Goal: Task Accomplishment & Management: Use online tool/utility

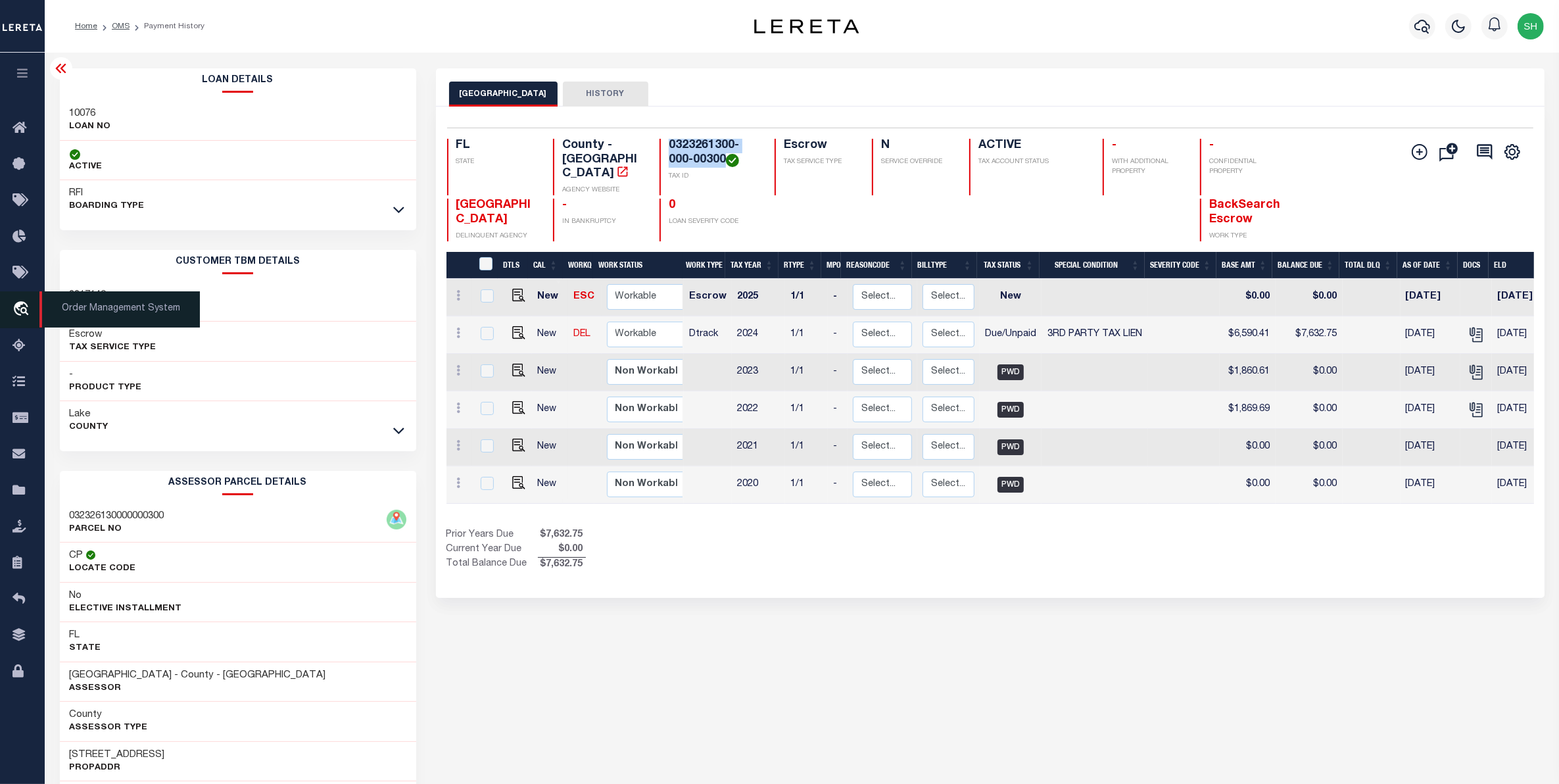
click at [18, 305] on icon "travel_explore" at bounding box center [23, 309] width 21 height 17
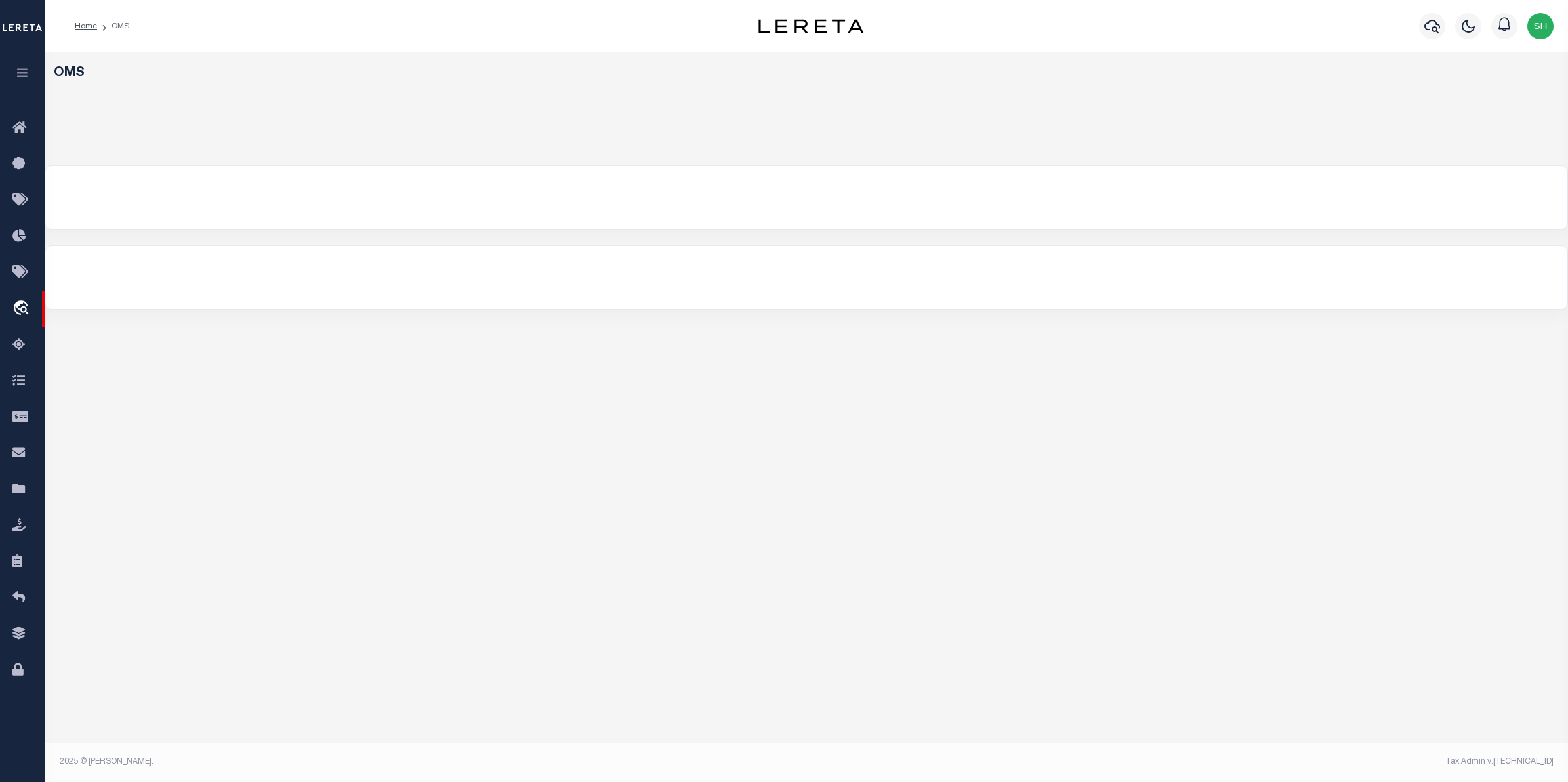
select select "200"
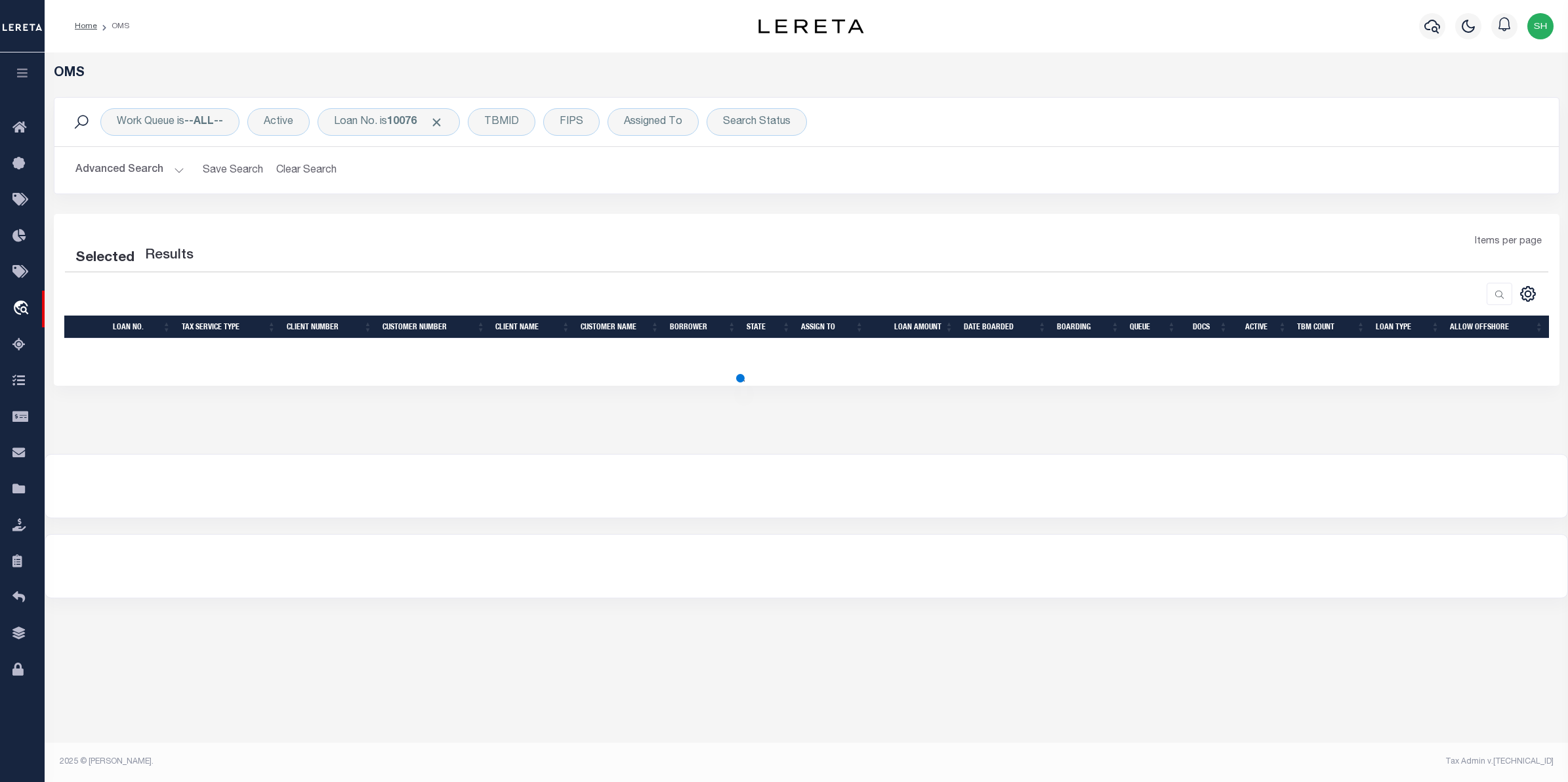
select select "200"
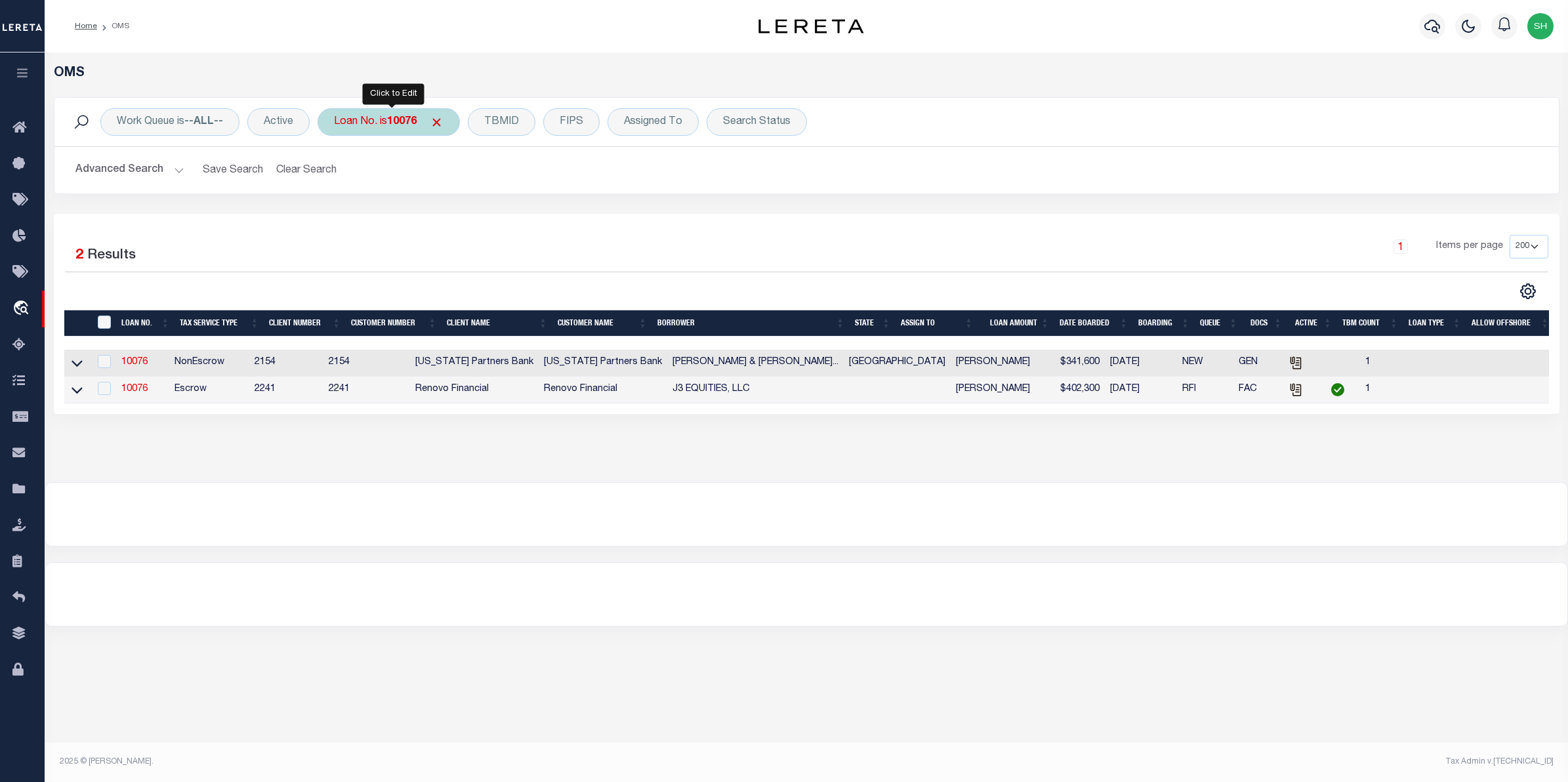
click at [380, 119] on div "Loan No. is 10076" at bounding box center [388, 121] width 142 height 28
click at [365, 187] on input "4000102" at bounding box center [431, 186] width 193 height 25
type input "40000102"
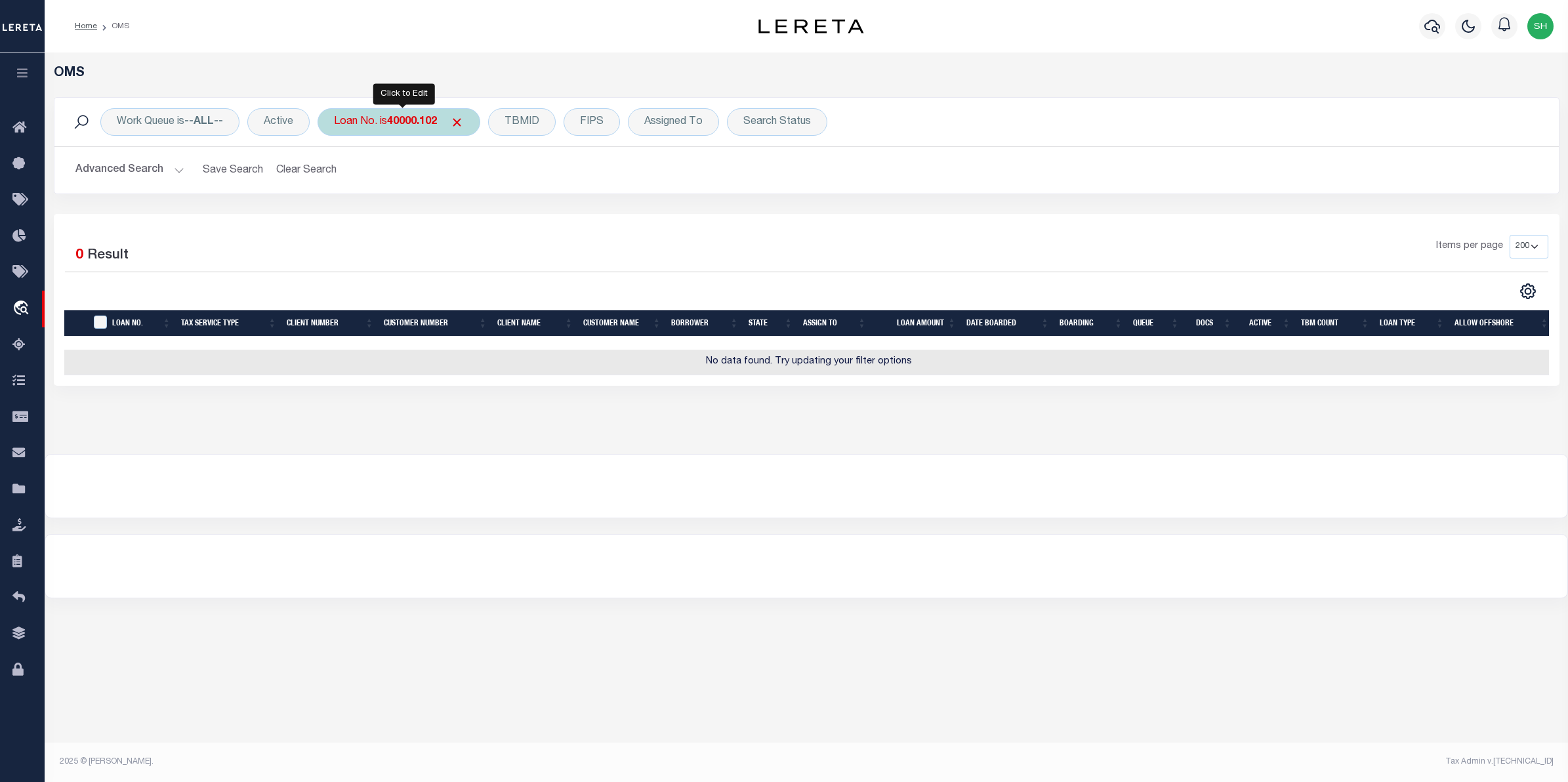
click at [424, 123] on b "40000.102" at bounding box center [412, 122] width 49 height 11
click at [378, 186] on input "40000.102" at bounding box center [431, 186] width 193 height 25
click at [376, 187] on input "40000.102" at bounding box center [431, 186] width 193 height 25
click at [375, 185] on input "40000.102" at bounding box center [431, 186] width 193 height 25
type input "400000102"
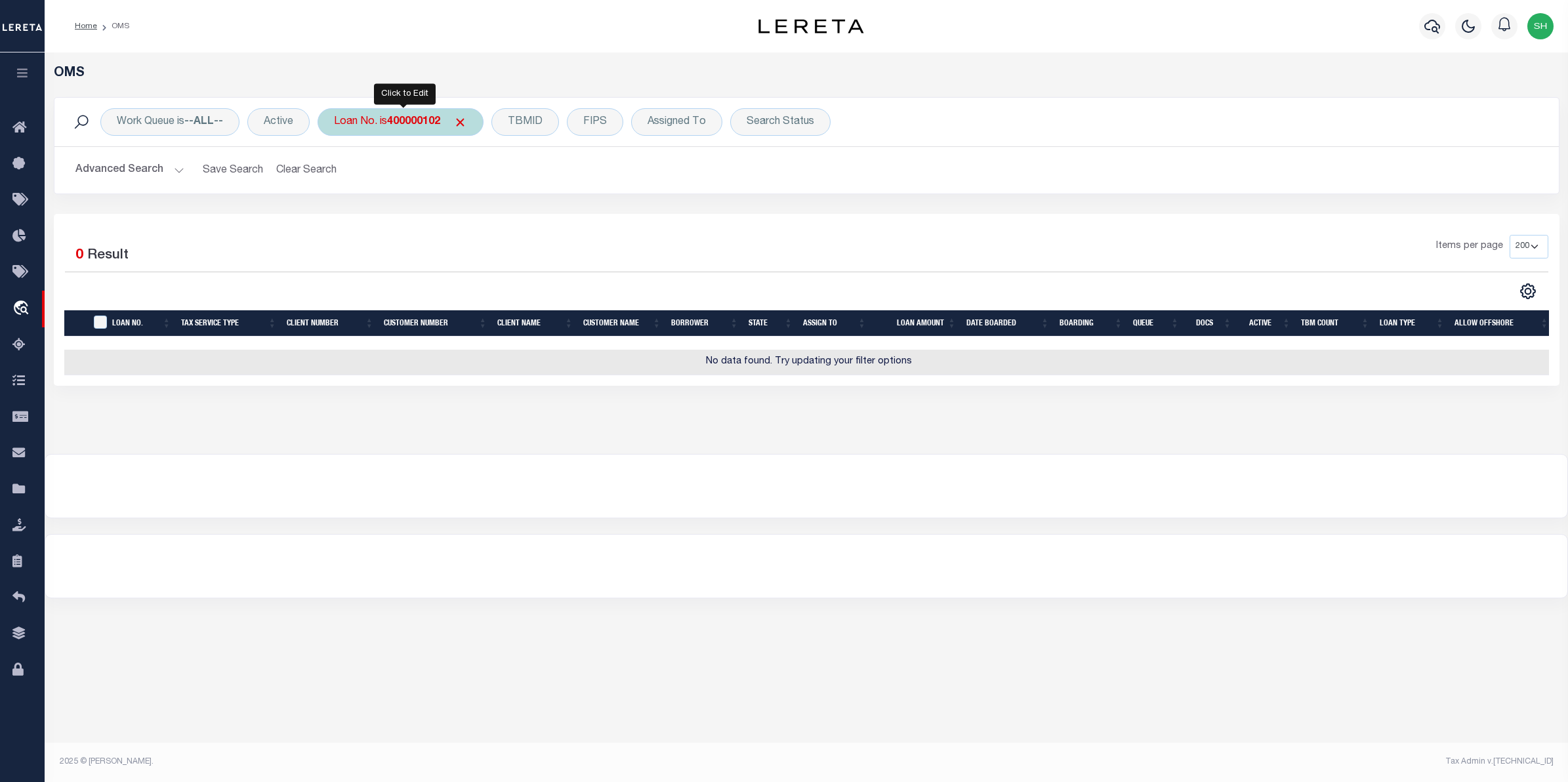
click at [414, 125] on b "400000102" at bounding box center [414, 122] width 53 height 11
click at [370, 182] on input "400000102" at bounding box center [431, 186] width 193 height 25
type input "40000102"
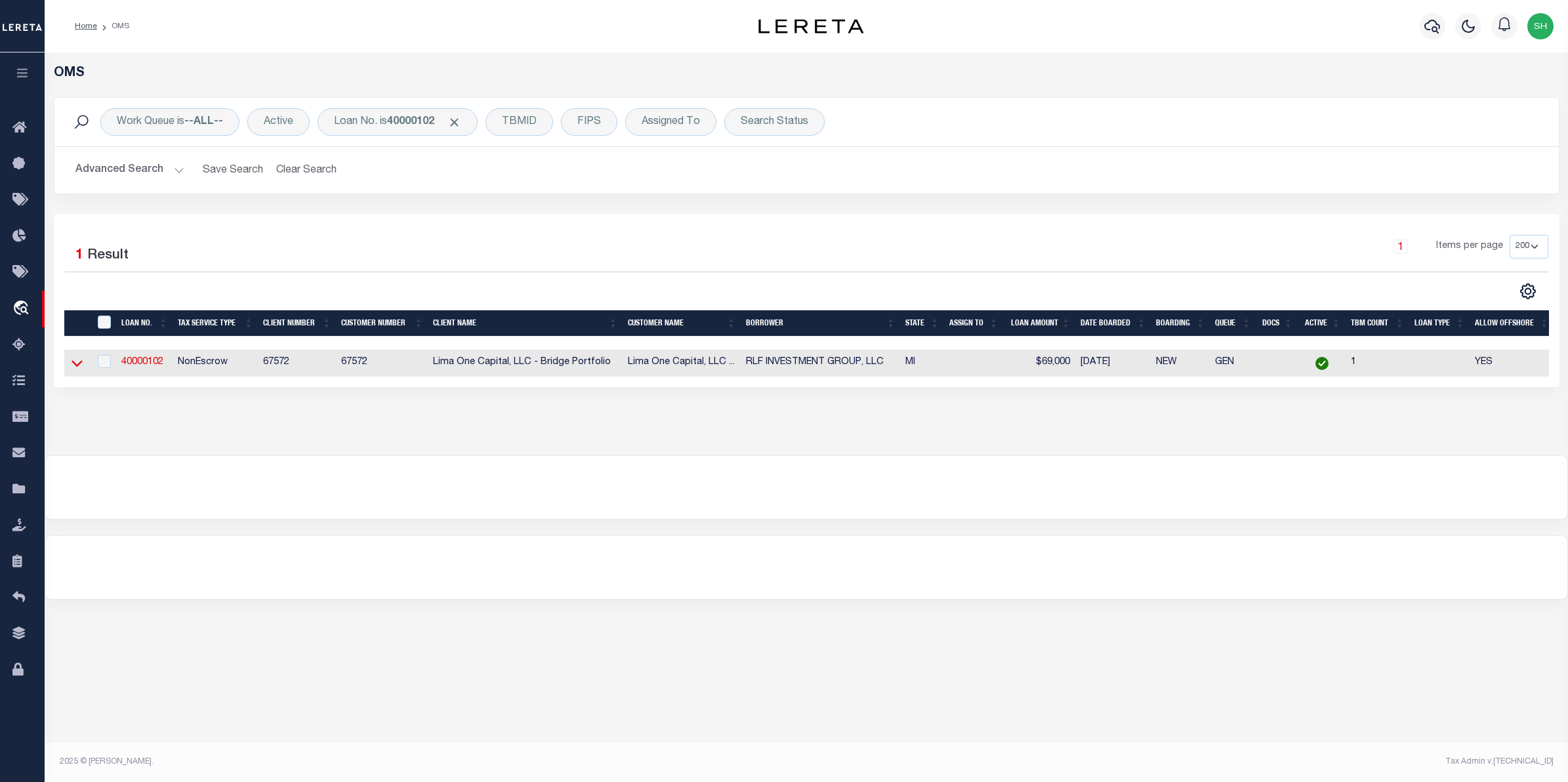
click at [79, 364] on icon at bounding box center [77, 362] width 11 height 13
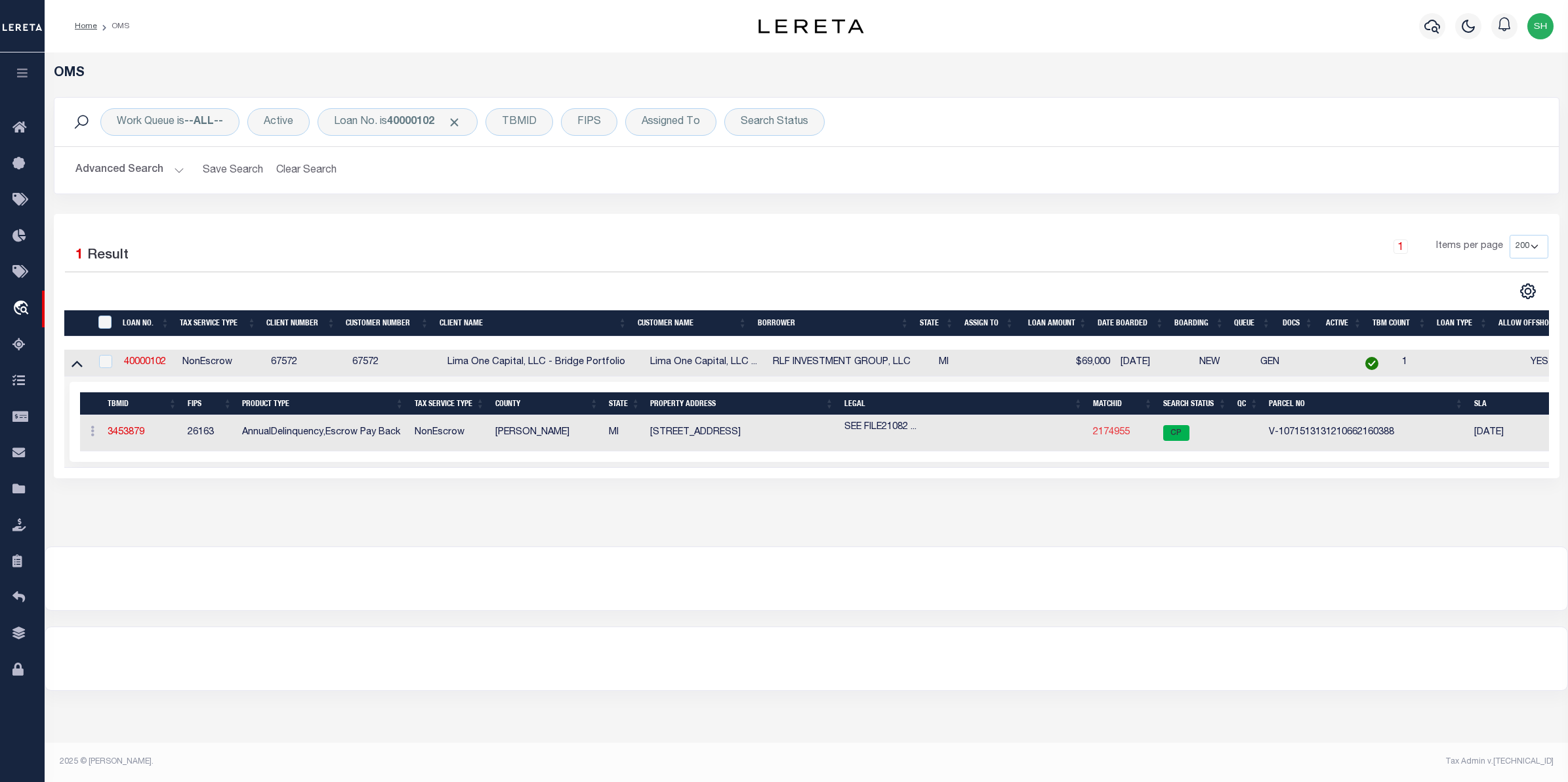
click at [1113, 435] on link "2174955" at bounding box center [1111, 432] width 37 height 9
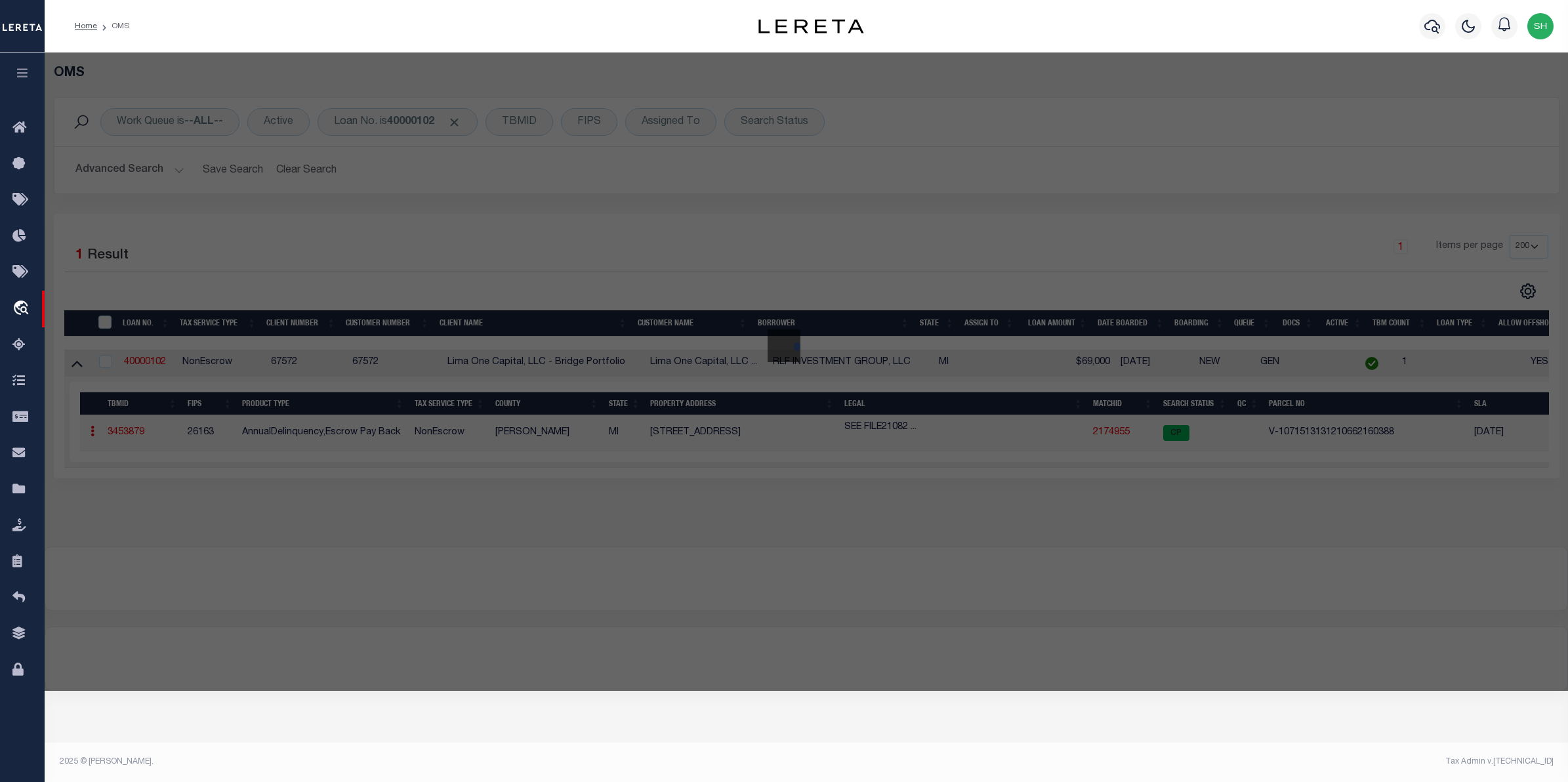
checkbox input "false"
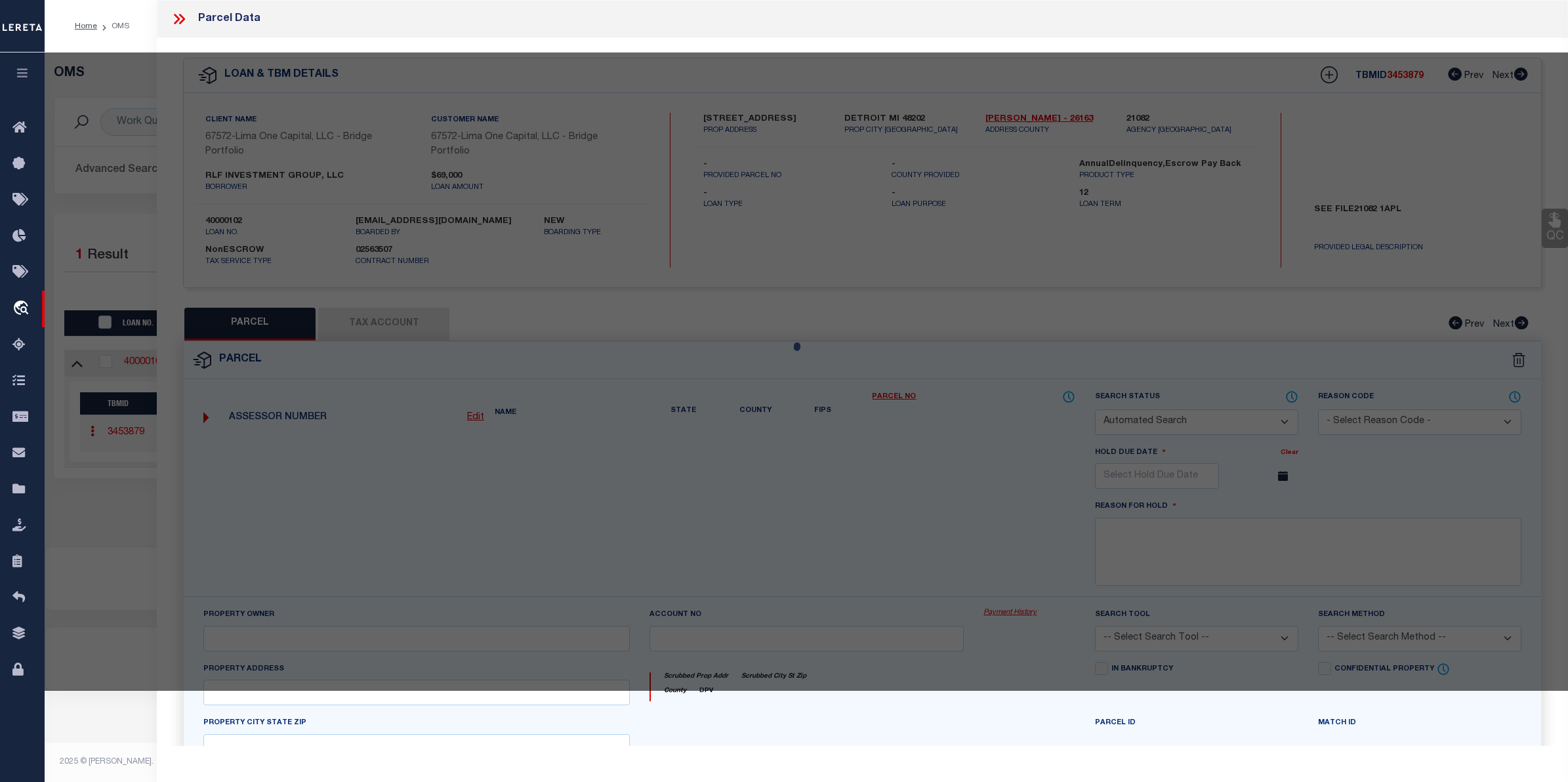
select select "CP"
select select "AGW"
select select
type input "8716 3RD AVENUE"
checkbox input "false"
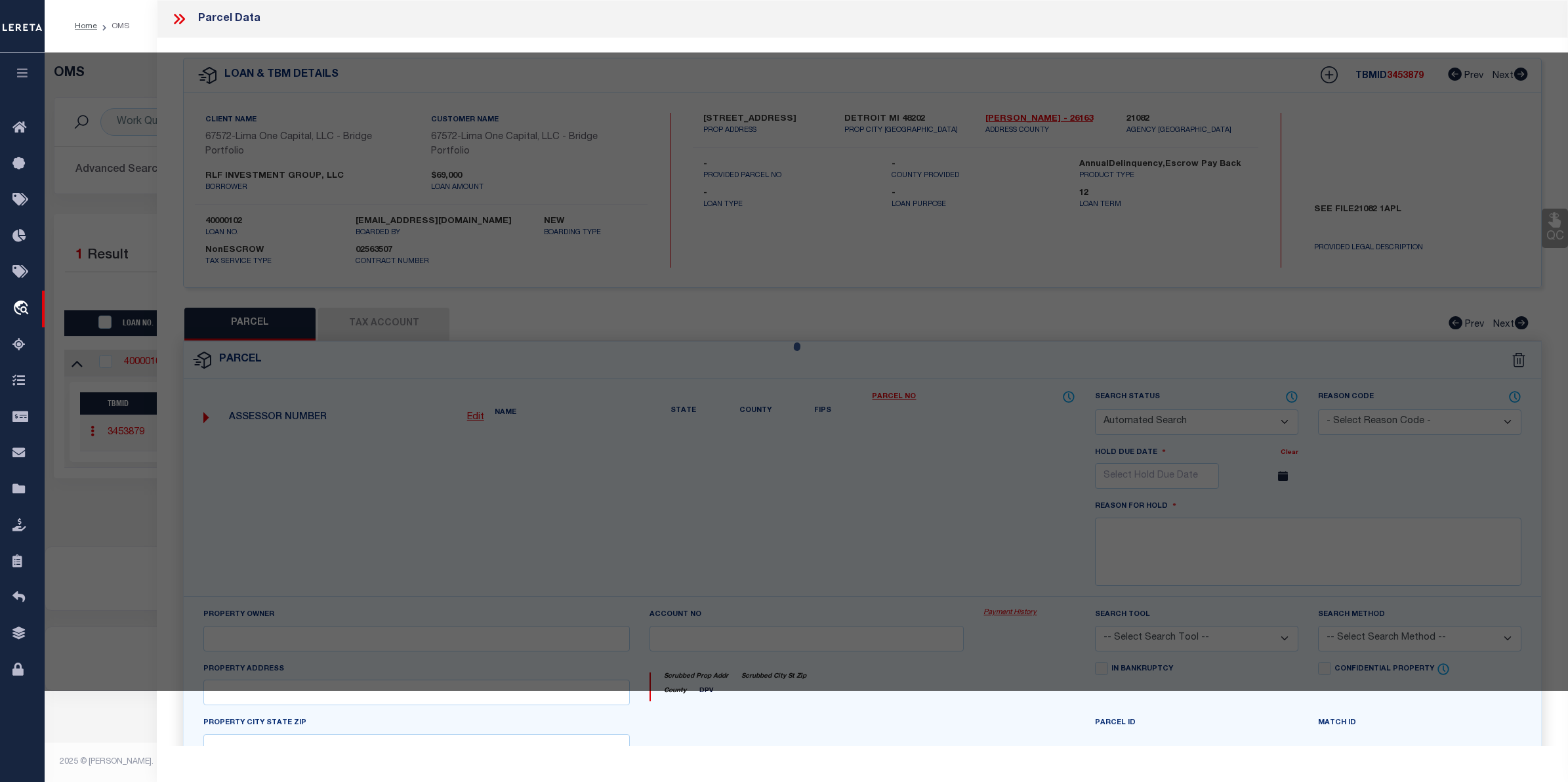
type input "DETROIT MI 48202"
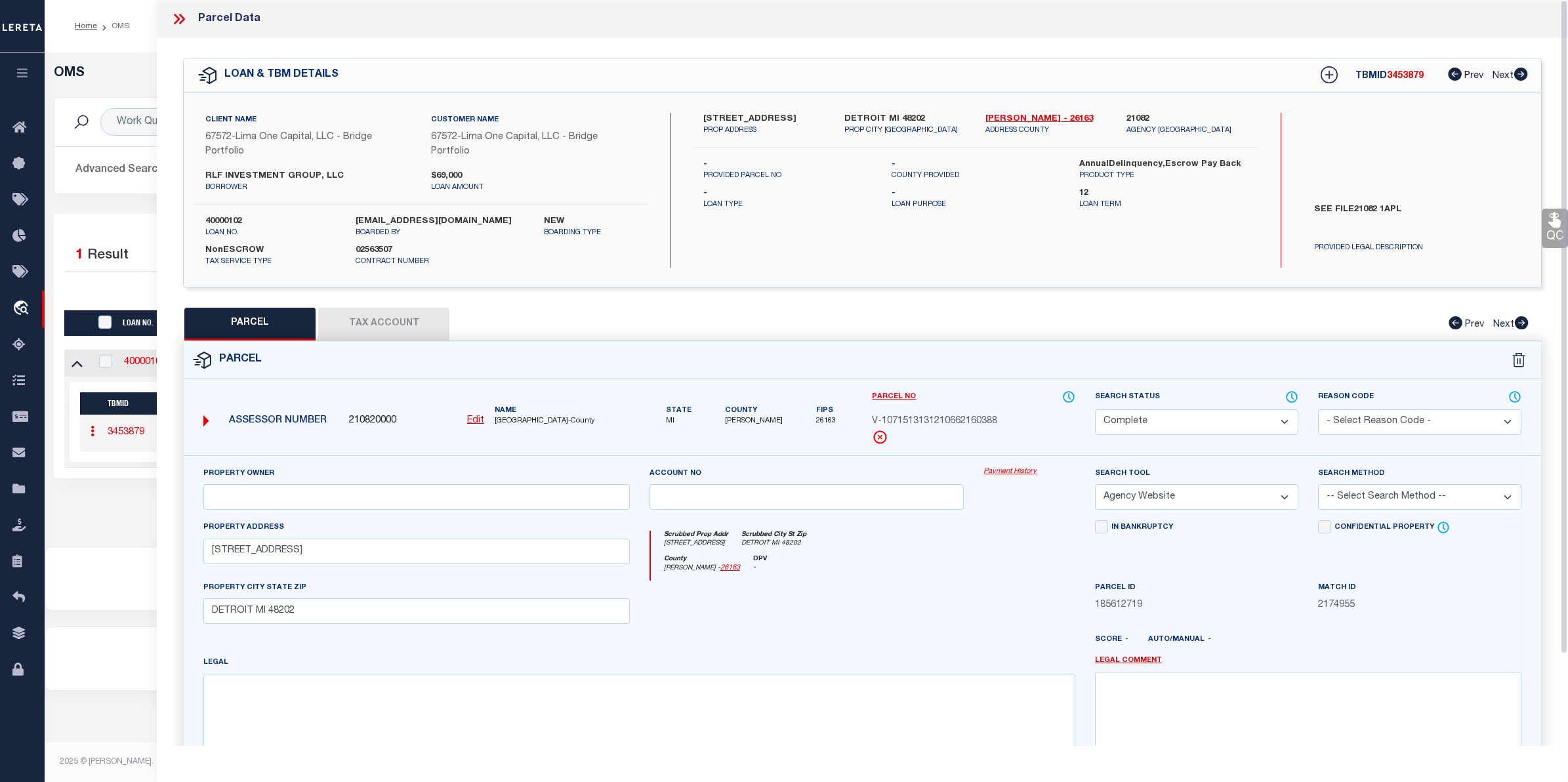
click at [1016, 467] on link "Payment History" at bounding box center [1029, 472] width 92 height 11
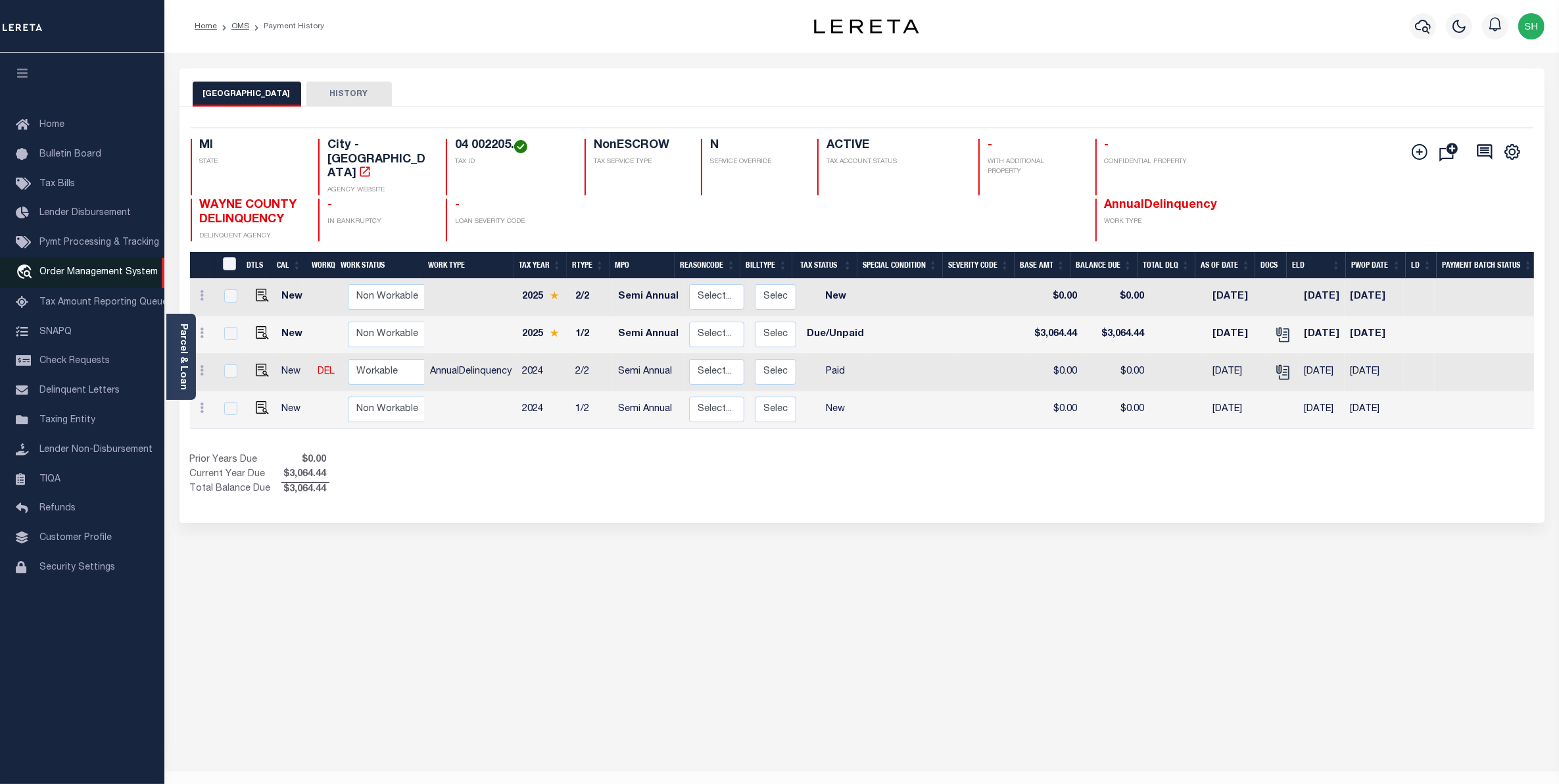
click at [96, 267] on link "travel_explore Order Management System" at bounding box center [82, 273] width 164 height 31
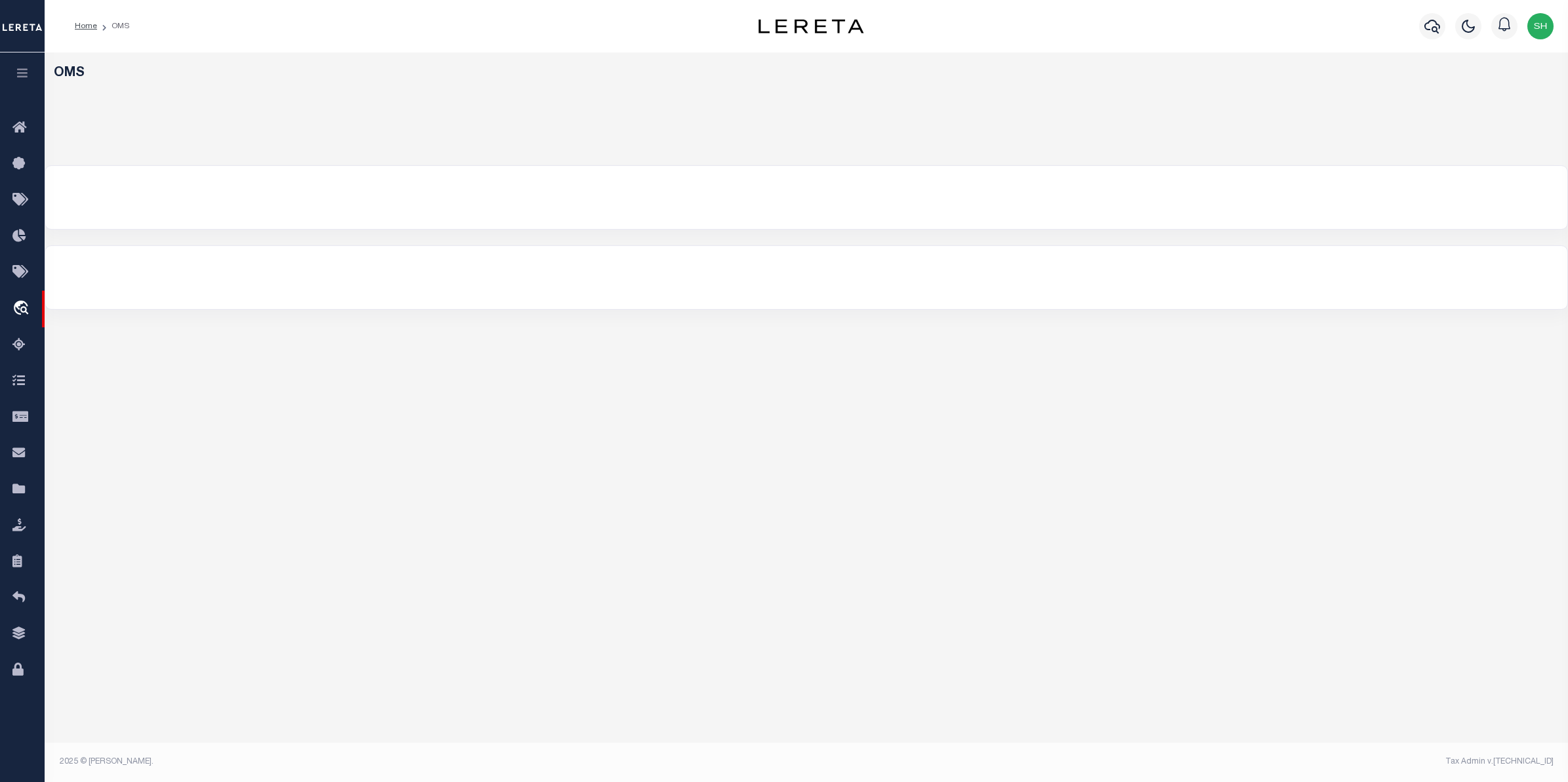
select select "200"
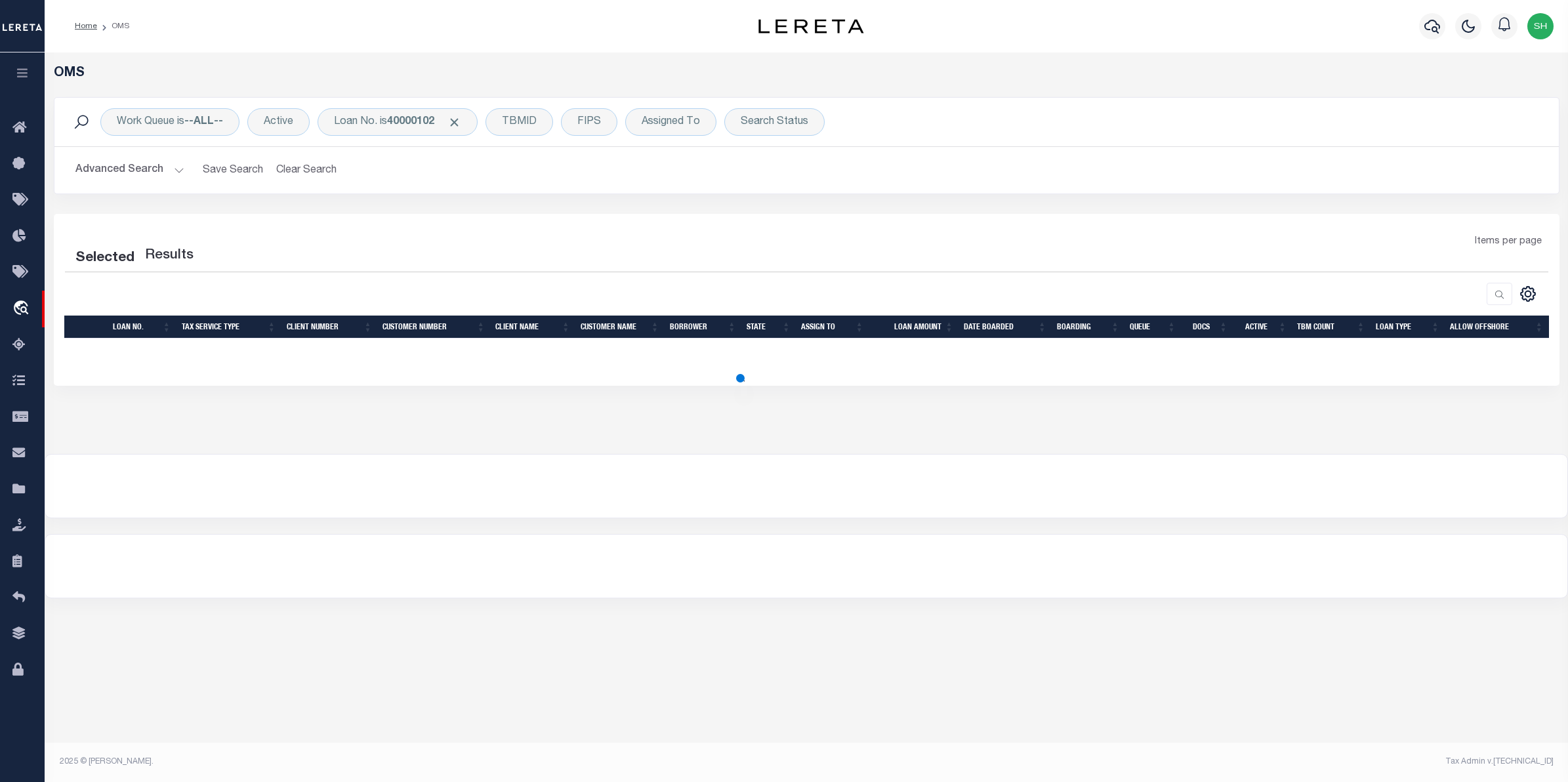
select select "200"
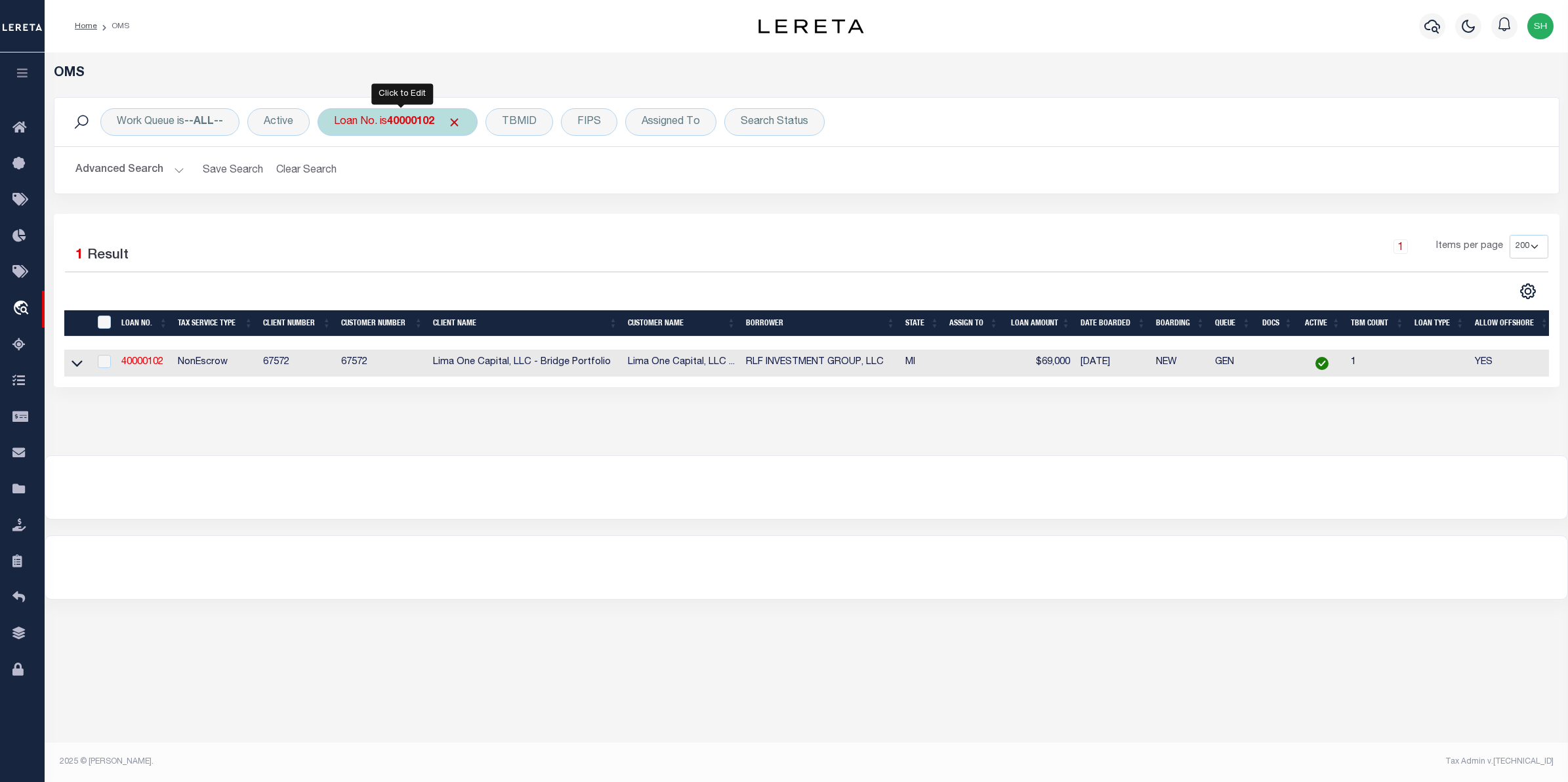
click at [379, 135] on div "Loan No. is 40000102" at bounding box center [397, 121] width 160 height 28
type input "48184"
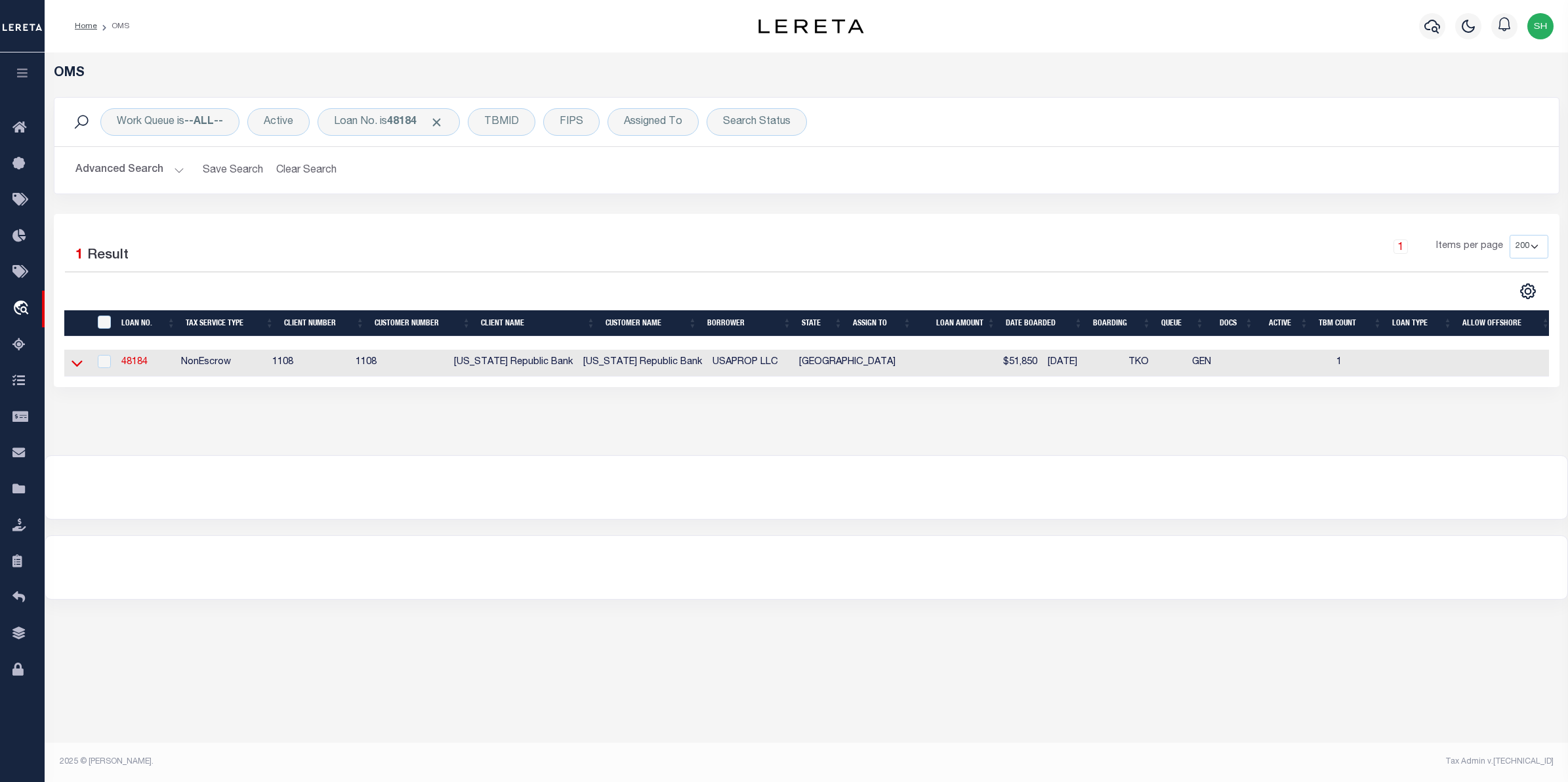
click at [79, 365] on icon at bounding box center [77, 362] width 11 height 13
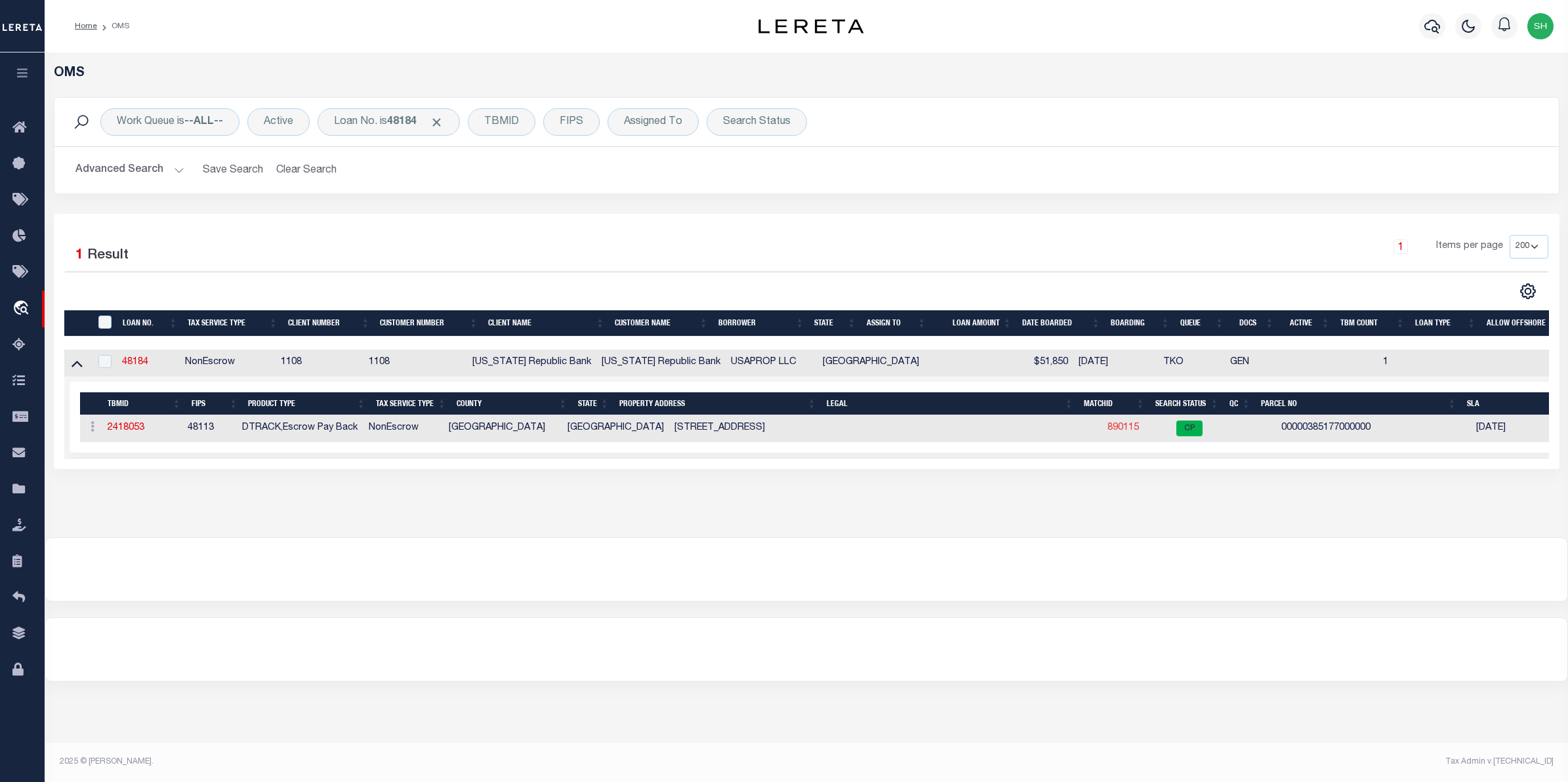
click at [1112, 431] on link "890115" at bounding box center [1123, 428] width 31 height 9
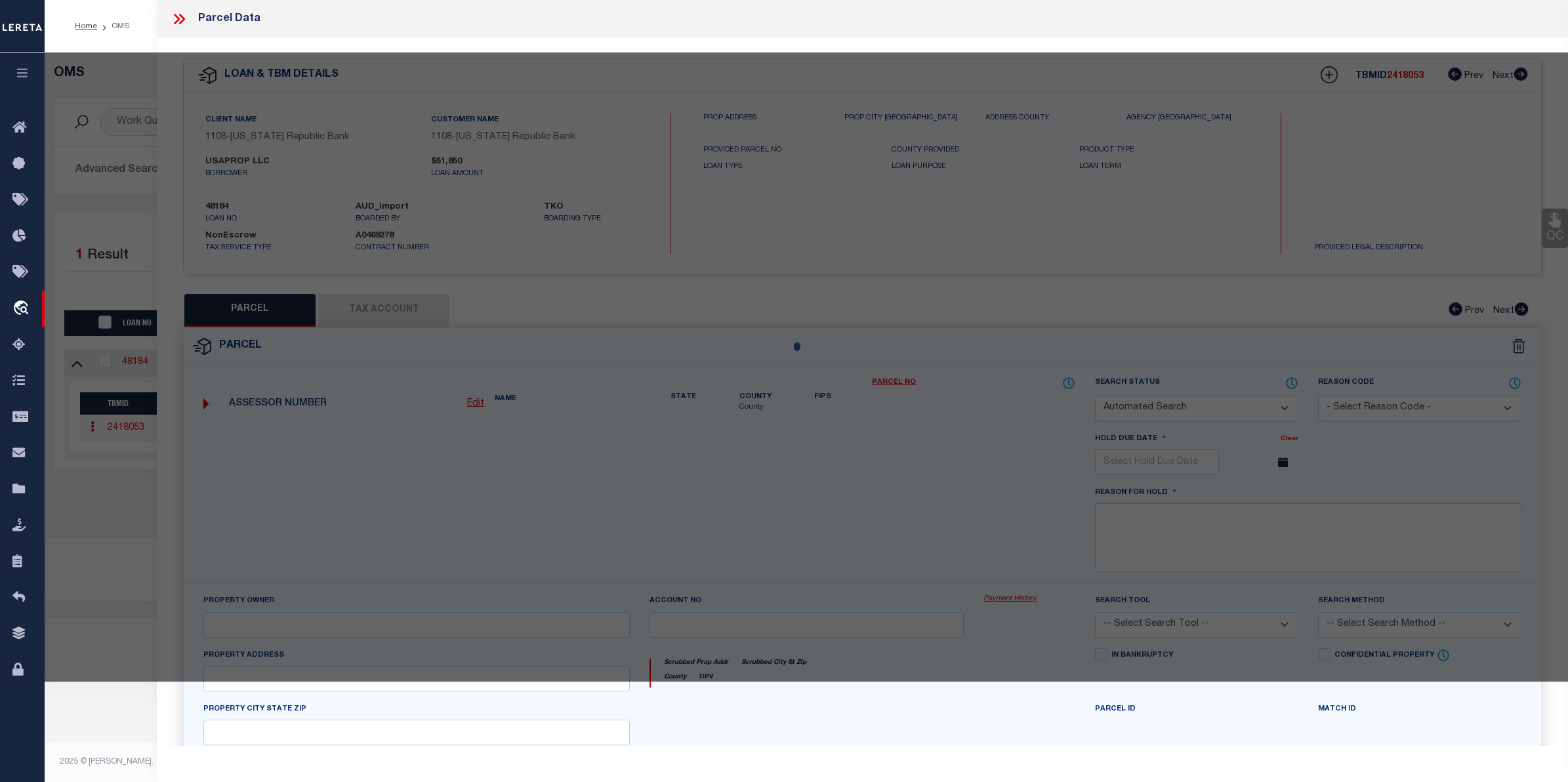
checkbox input "false"
select select "CP"
type input "RC MORGAN REAL ESTATE LLC"
type input "11302 CASTOLON DR"
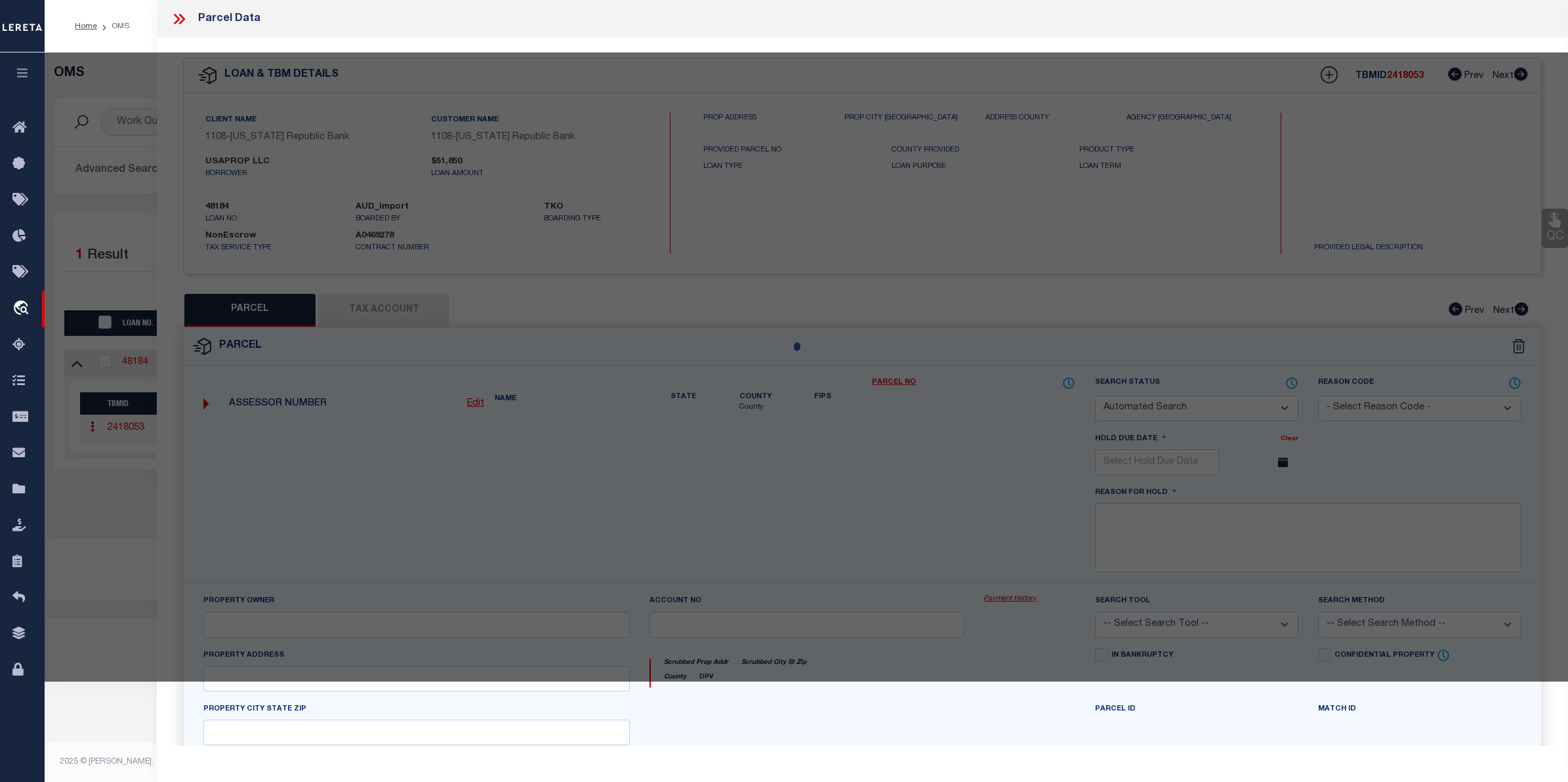
checkbox input "false"
type input "DALLAS TX 75228"
type textarea "1: [GEOGRAPHIC_DATA] 2: BLK 9/5372 LT 27 3: CASTOLON DR 4: INT202100091927 DD03…"
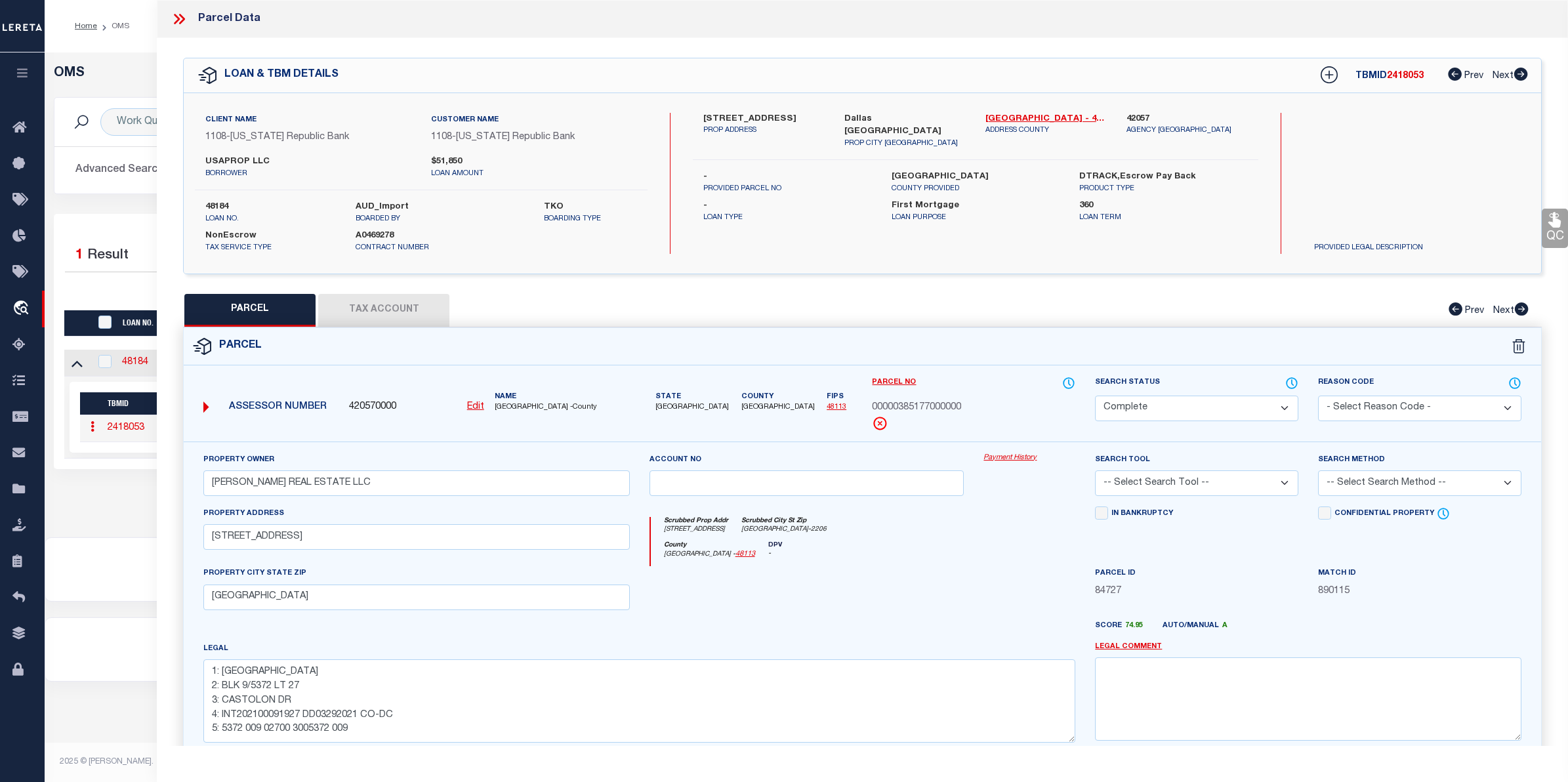
click at [1004, 460] on link "Payment History" at bounding box center [1029, 458] width 92 height 11
